Goal: Task Accomplishment & Management: Use online tool/utility

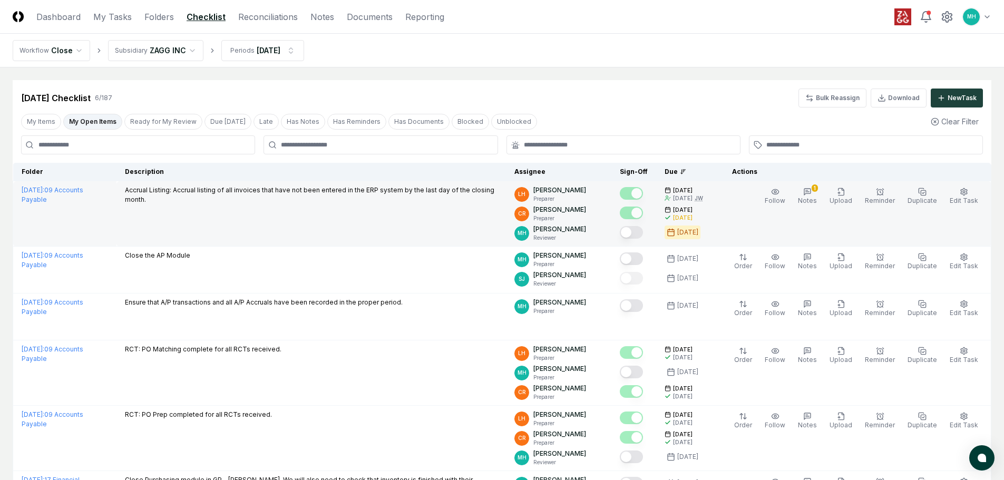
click at [643, 233] on button "Mark complete" at bounding box center [631, 232] width 23 height 13
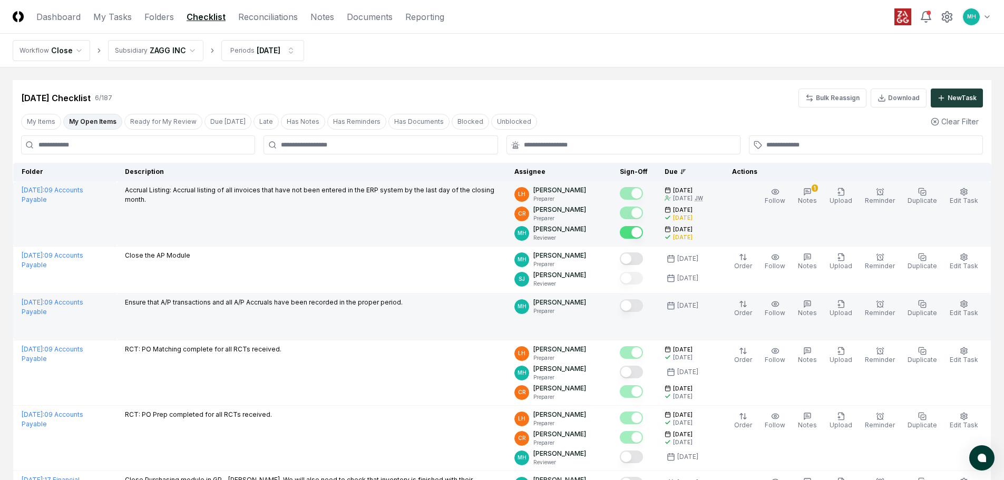
click at [643, 305] on button "Mark complete" at bounding box center [631, 305] width 23 height 13
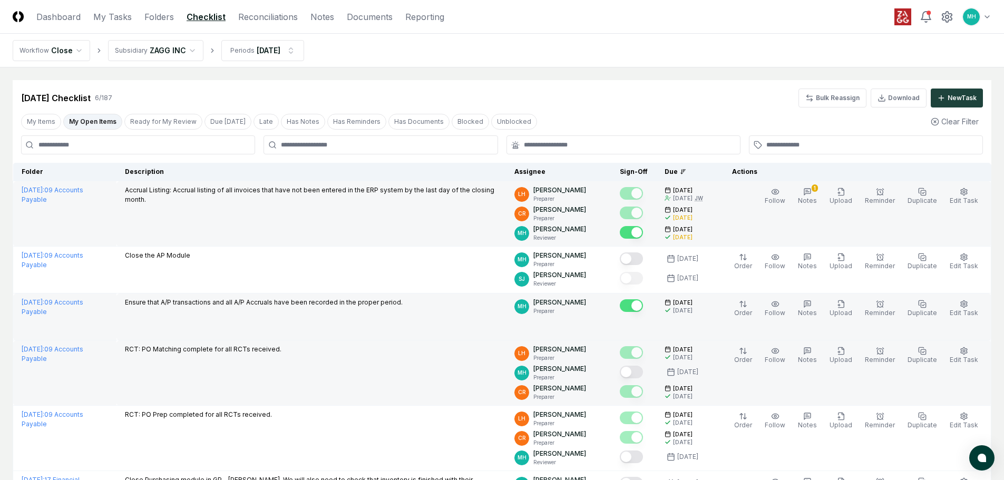
click at [643, 374] on button "Mark complete" at bounding box center [631, 372] width 23 height 13
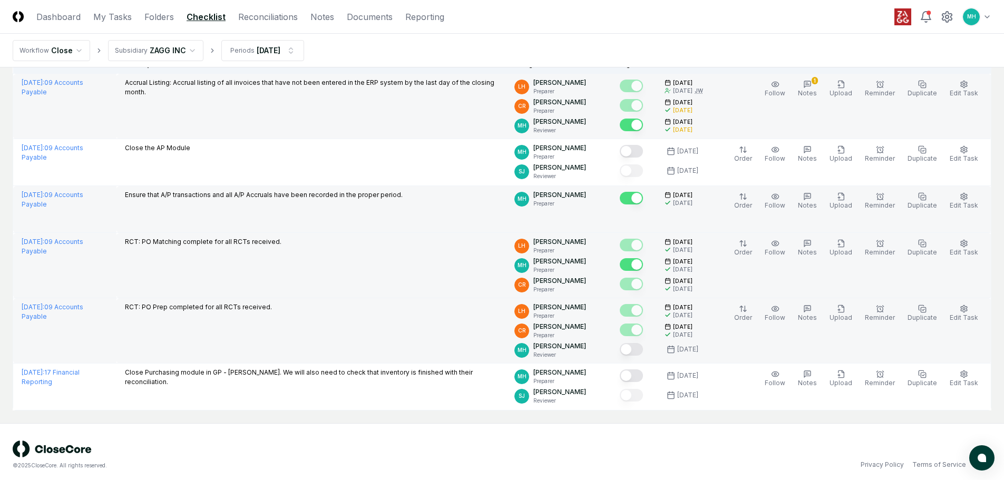
scroll to position [114, 0]
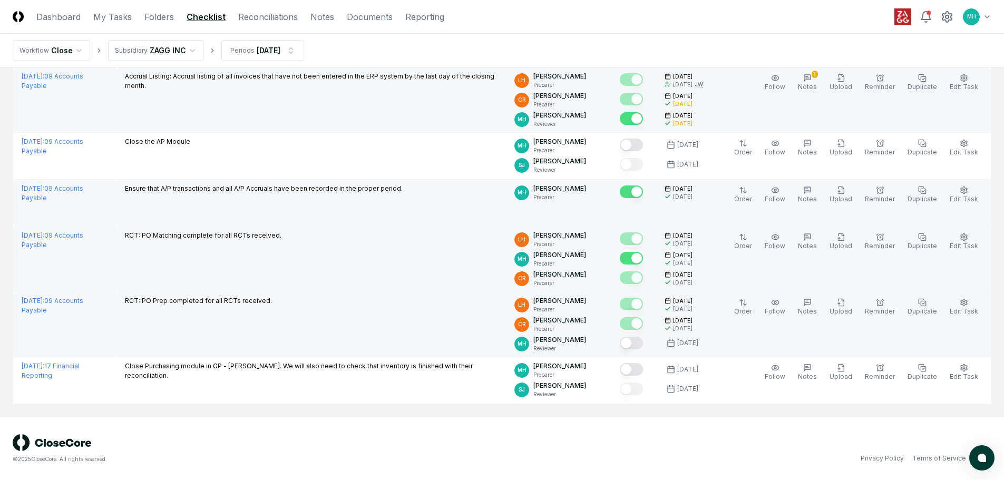
click at [643, 341] on button "Mark complete" at bounding box center [631, 343] width 23 height 13
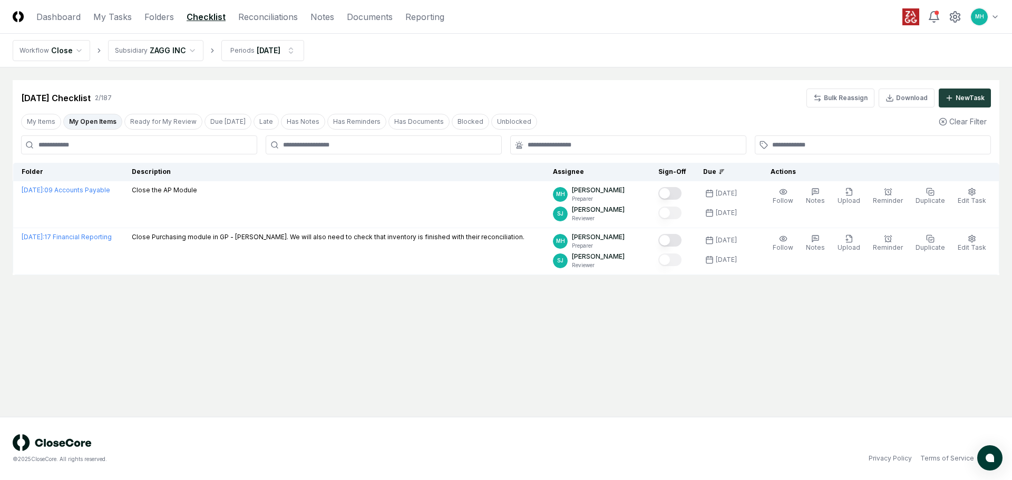
click at [537, 80] on div "Sep 2025 Checklist 2 / 187 Bulk Reassign Download New Task" at bounding box center [506, 93] width 987 height 27
